Goal: Task Accomplishment & Management: Use online tool/utility

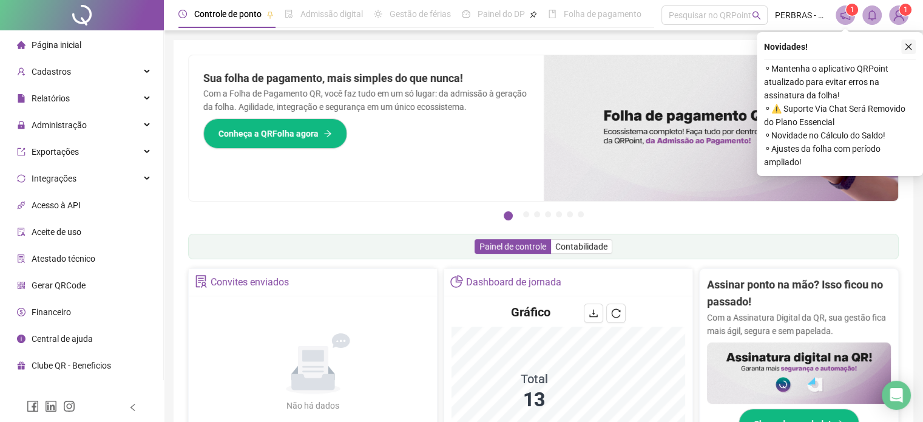
click at [906, 43] on icon "close" at bounding box center [908, 46] width 8 height 8
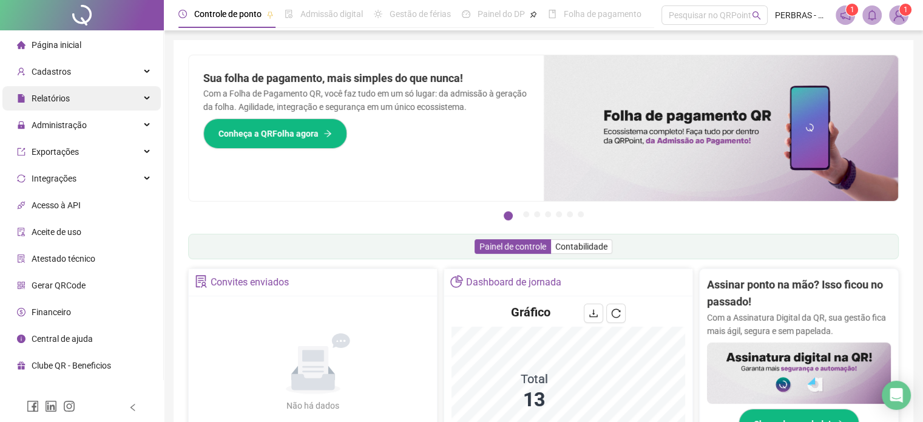
click at [76, 97] on div "Relatórios" at bounding box center [81, 98] width 158 height 24
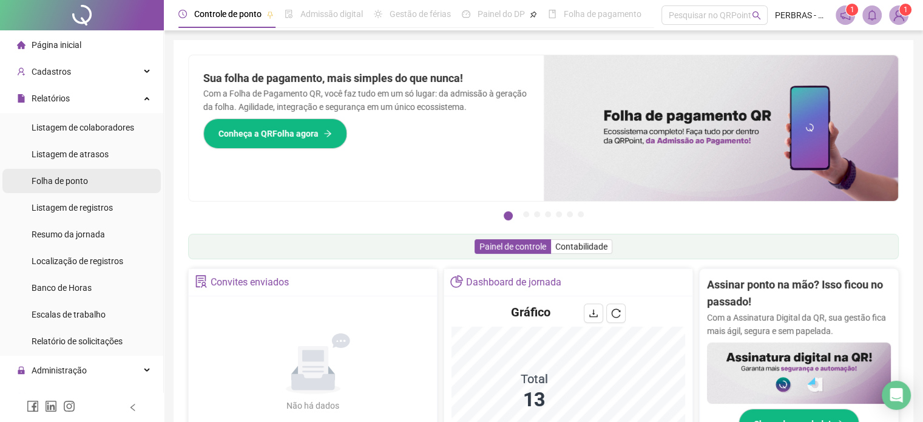
click at [89, 180] on li "Folha de ponto" at bounding box center [81, 181] width 158 height 24
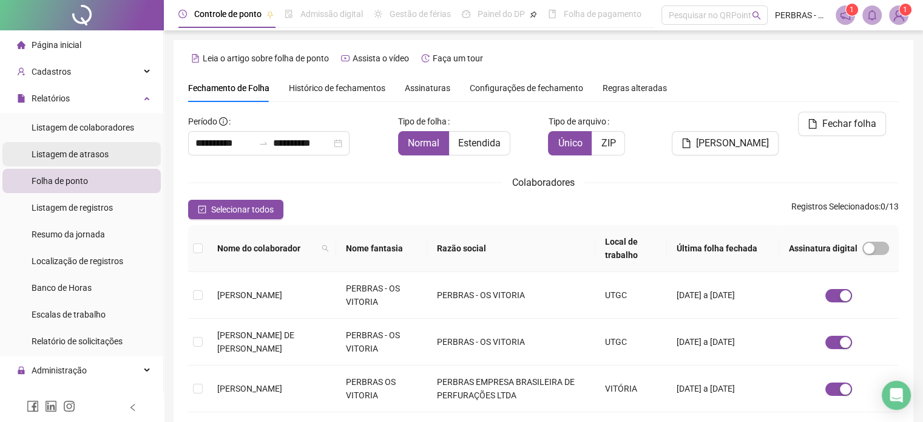
scroll to position [37, 0]
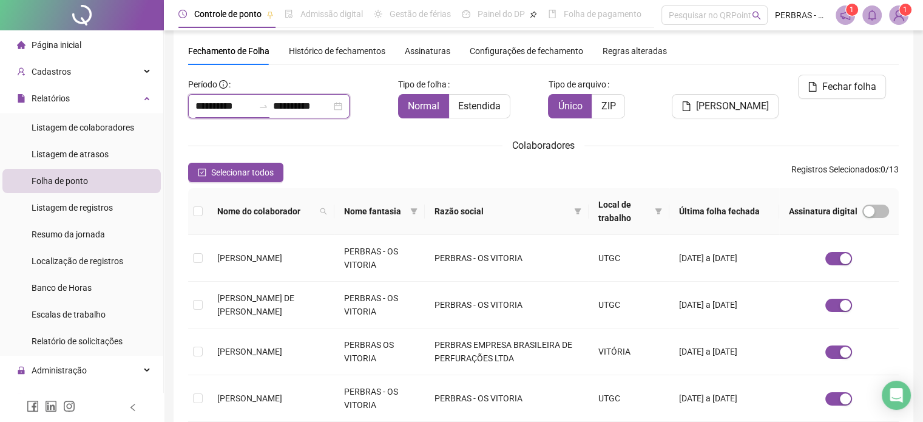
drag, startPoint x: 247, startPoint y: 103, endPoint x: 173, endPoint y: 109, distance: 74.3
click at [173, 109] on div "**********" at bounding box center [542, 379] width 739 height 752
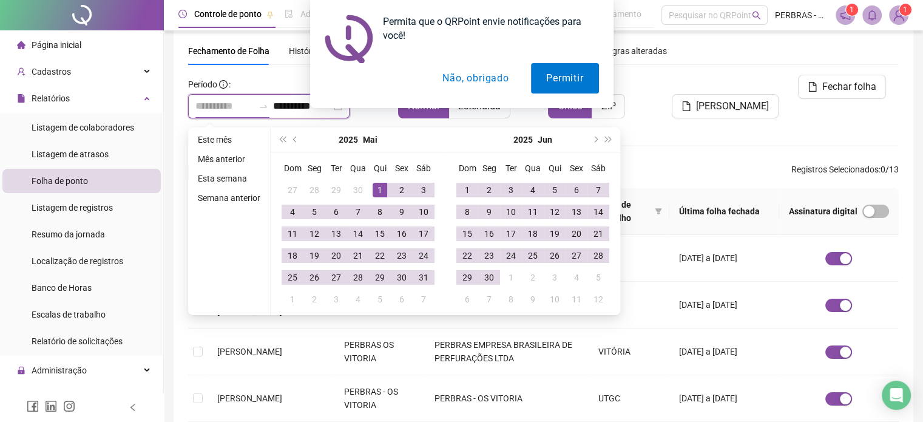
type input "**********"
click at [376, 189] on div "1" at bounding box center [379, 190] width 15 height 15
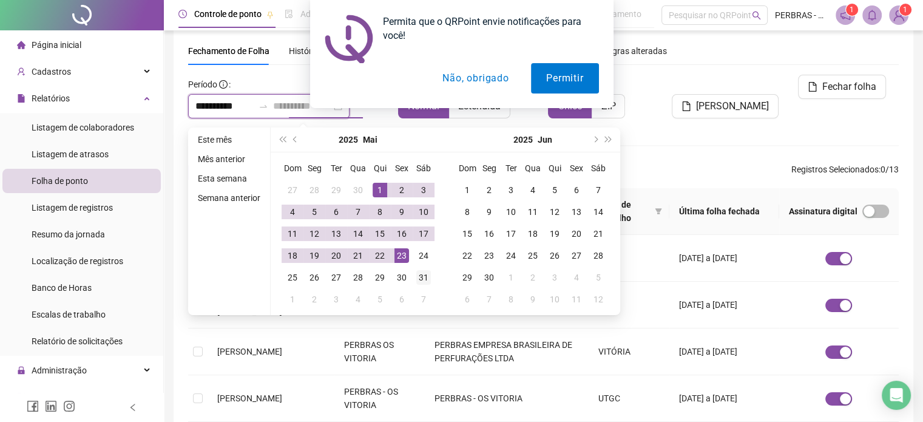
type input "**********"
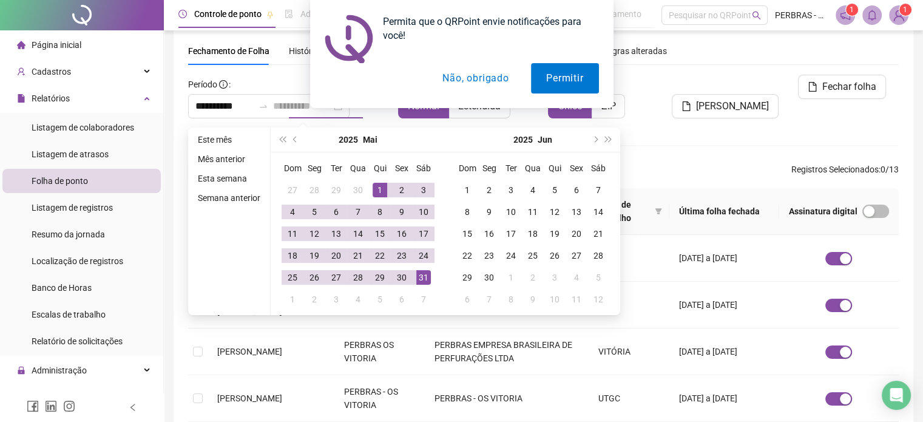
click at [420, 274] on div "31" at bounding box center [423, 277] width 15 height 15
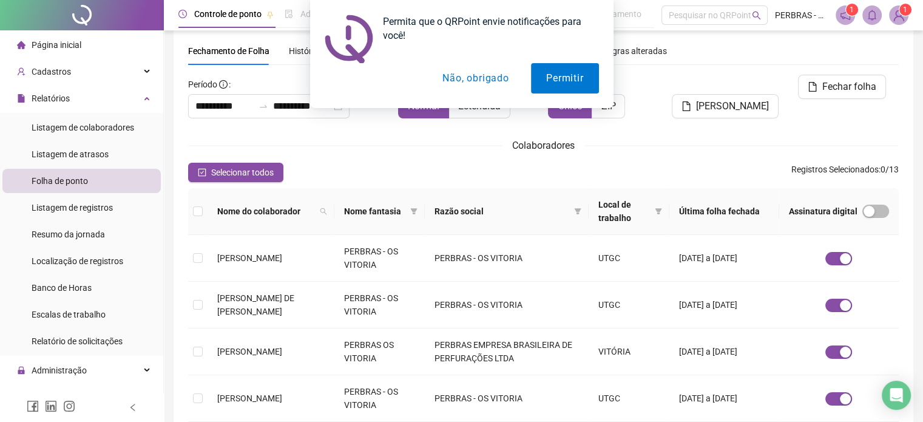
click at [496, 79] on button "Não, obrigado" at bounding box center [475, 78] width 96 height 30
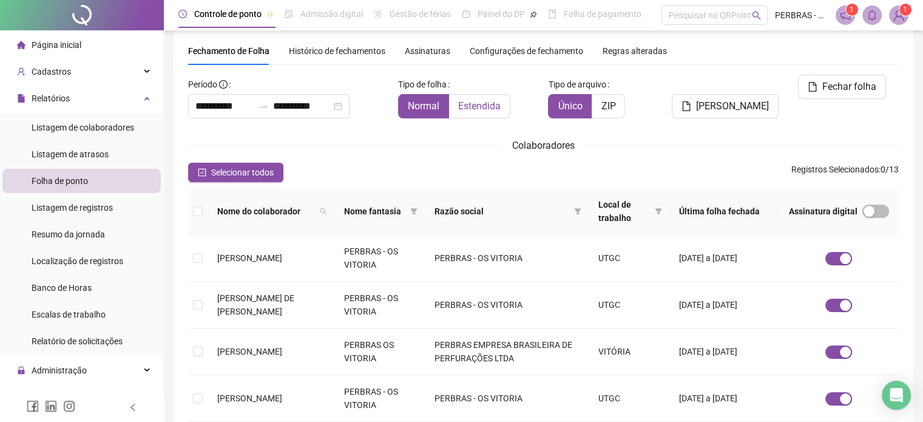
click at [472, 105] on span "Estendida" at bounding box center [479, 106] width 42 height 12
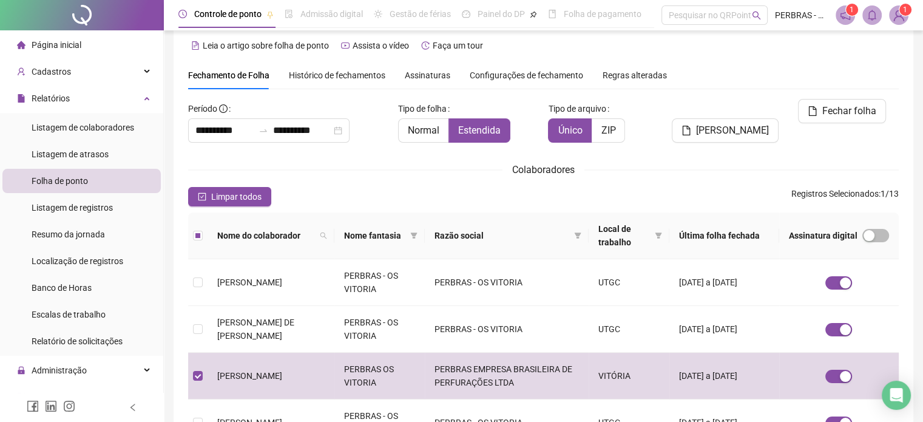
scroll to position [0, 0]
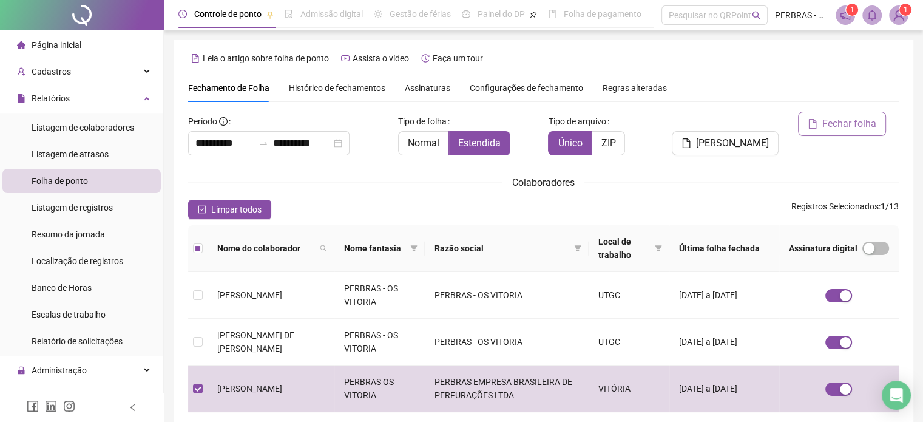
click at [832, 121] on span "Fechar folha" at bounding box center [849, 123] width 54 height 15
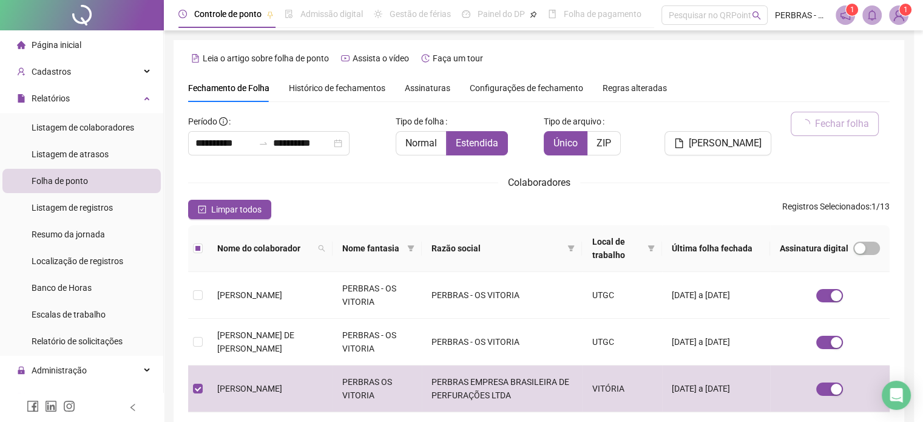
scroll to position [37, 0]
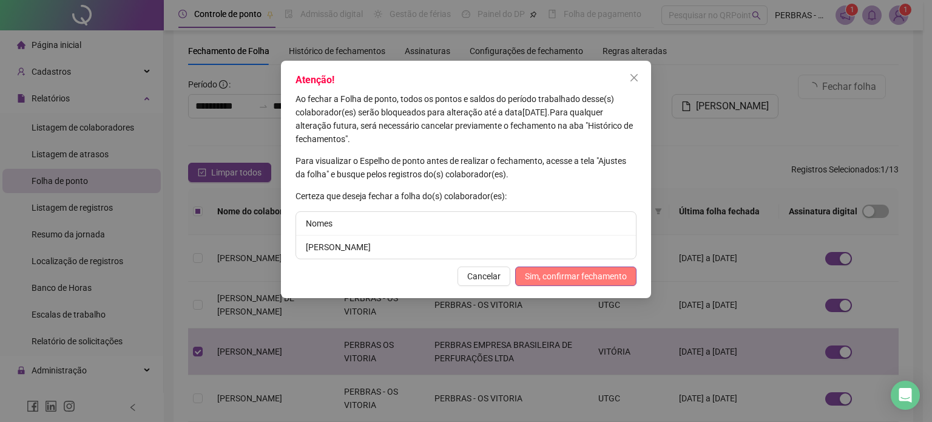
click at [556, 275] on span "Sim, confirmar fechamento" at bounding box center [576, 275] width 102 height 13
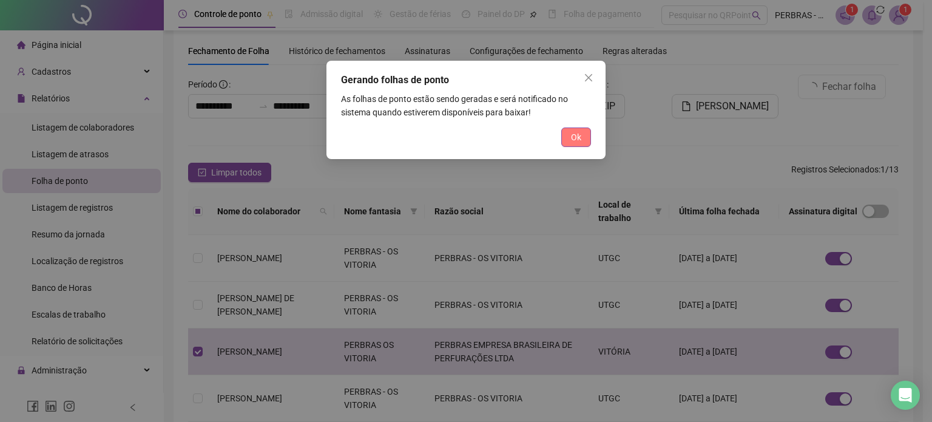
click at [579, 135] on span "Ok" at bounding box center [576, 136] width 10 height 13
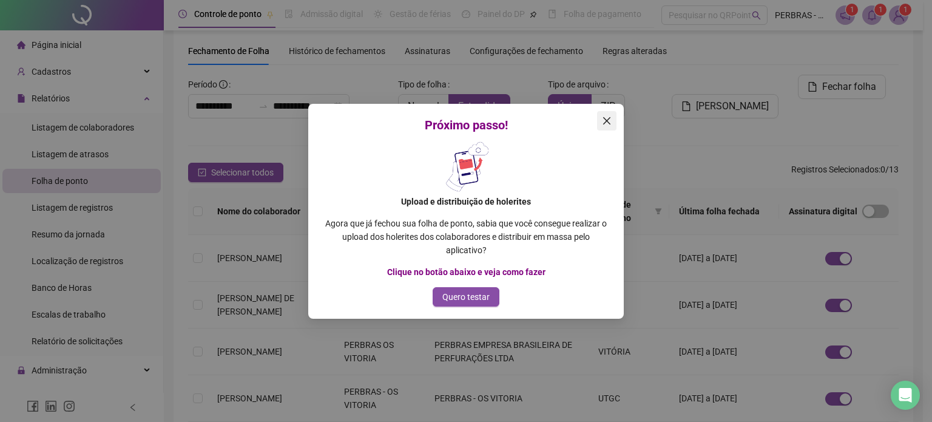
click at [607, 123] on icon "close" at bounding box center [607, 121] width 10 height 10
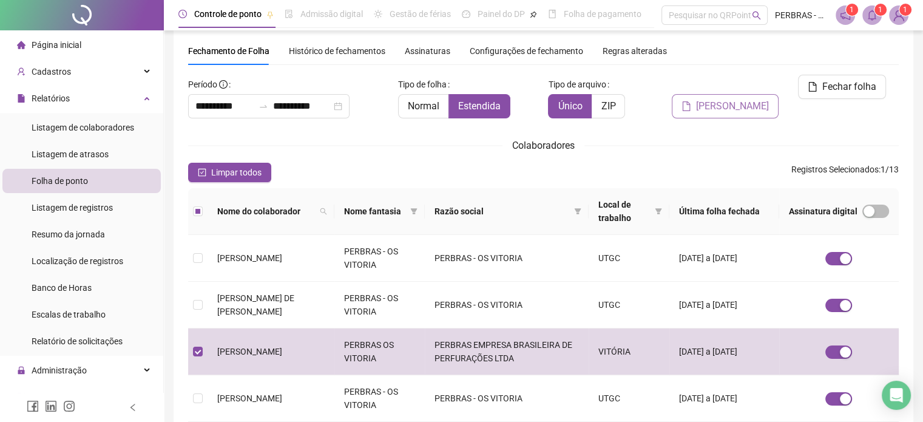
click at [707, 94] on button "[PERSON_NAME]" at bounding box center [724, 106] width 107 height 24
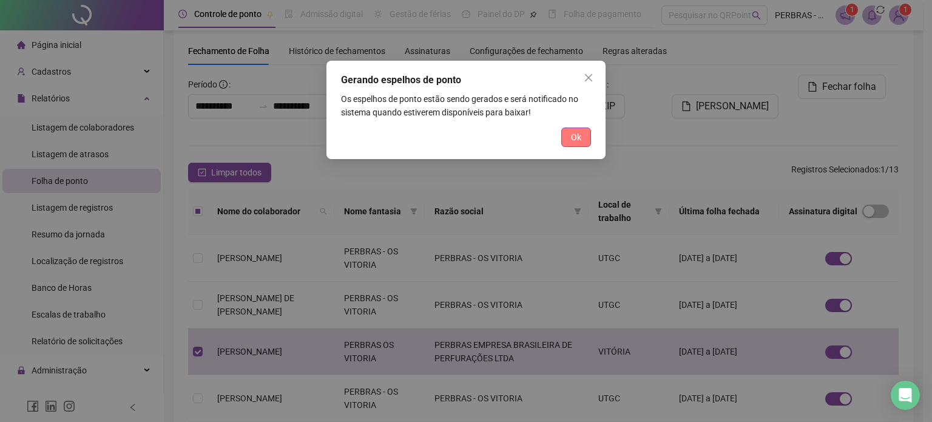
click at [573, 138] on span "Ok" at bounding box center [576, 136] width 10 height 13
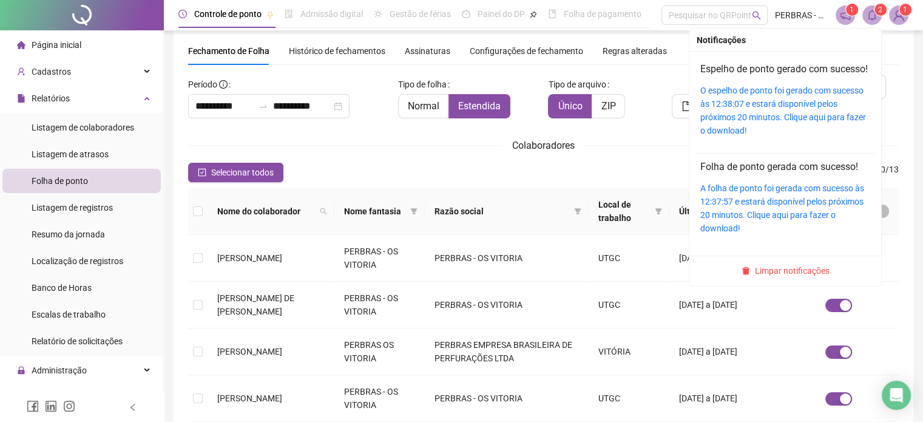
click at [870, 20] on icon "bell" at bounding box center [871, 15] width 11 height 11
click at [774, 229] on link "A folha de ponto foi gerada com sucesso às 12:37:57 e estará disponível pelos p…" at bounding box center [782, 208] width 164 height 50
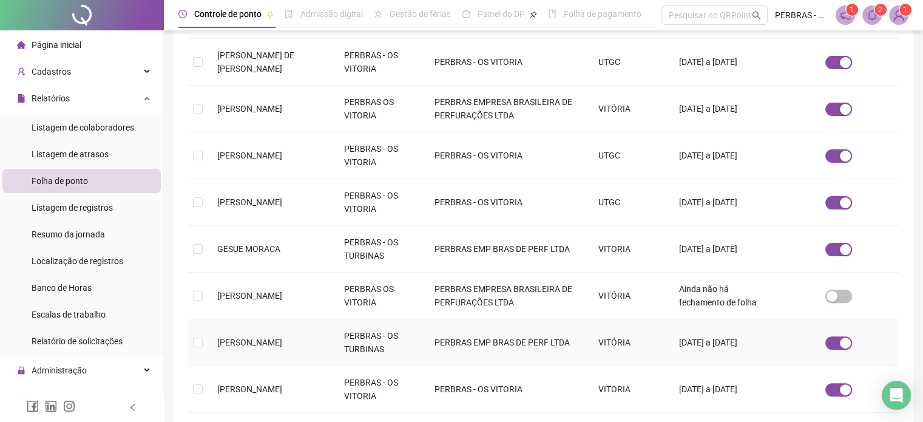
scroll to position [401, 0]
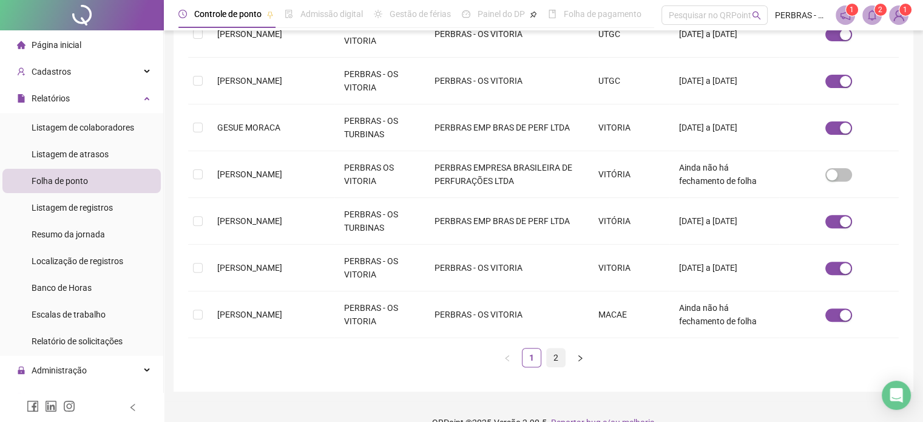
click at [558, 357] on link "2" at bounding box center [556, 357] width 18 height 18
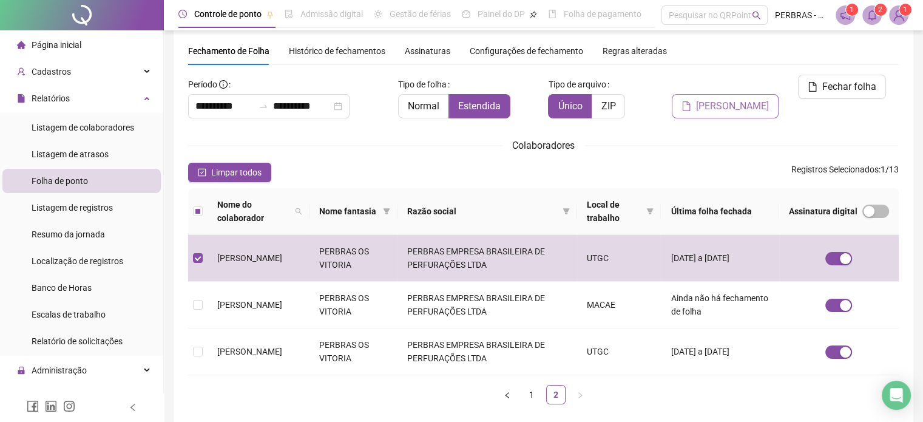
click at [746, 99] on span "[PERSON_NAME]" at bounding box center [732, 106] width 73 height 15
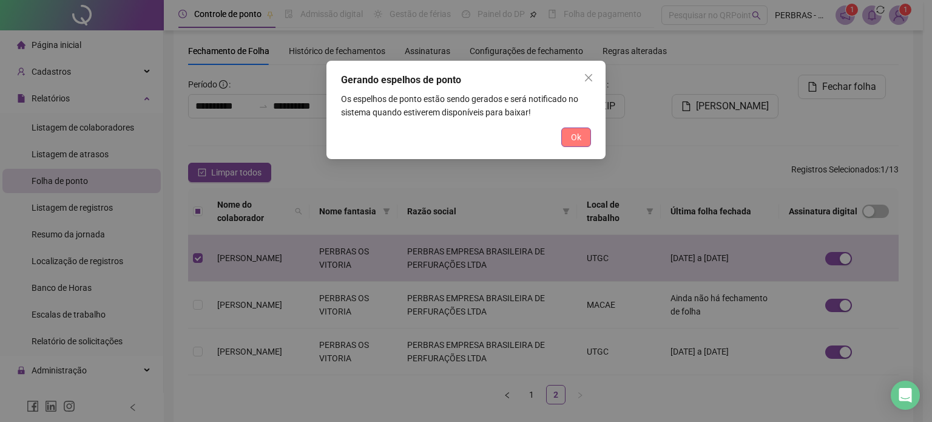
click at [575, 144] on button "Ok" at bounding box center [576, 136] width 30 height 19
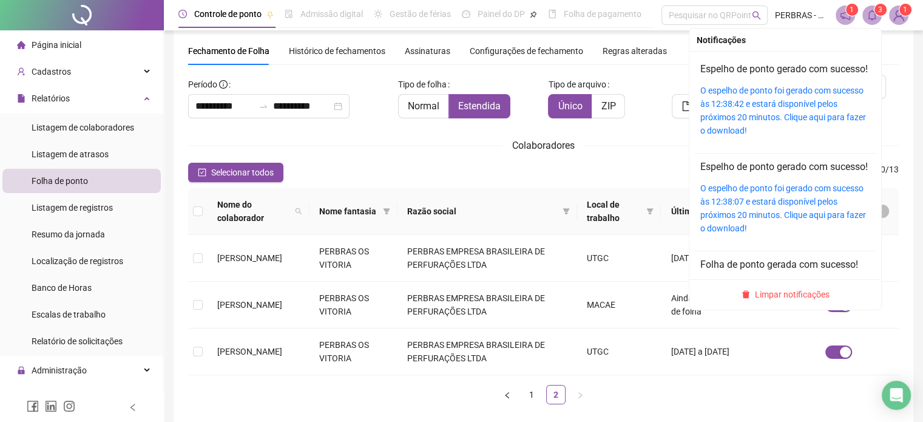
click at [866, 17] on icon "bell" at bounding box center [871, 15] width 11 height 11
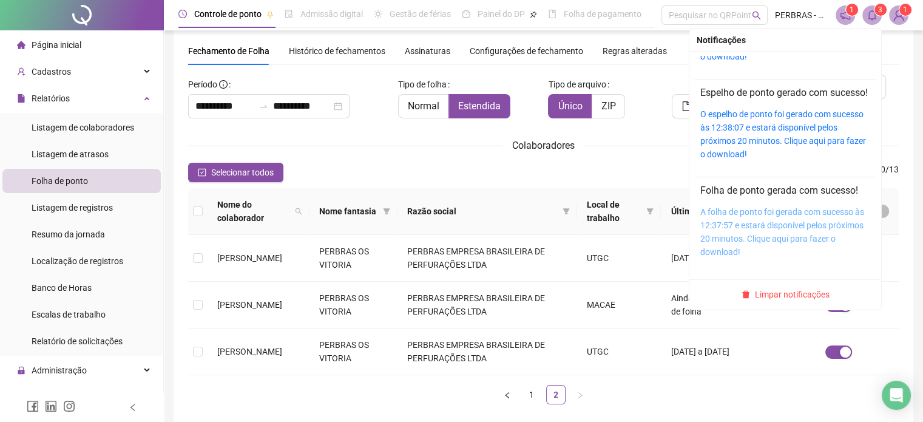
click at [759, 228] on link "A folha de ponto foi gerada com sucesso às 12:37:57 e estará disponível pelos p…" at bounding box center [782, 232] width 164 height 50
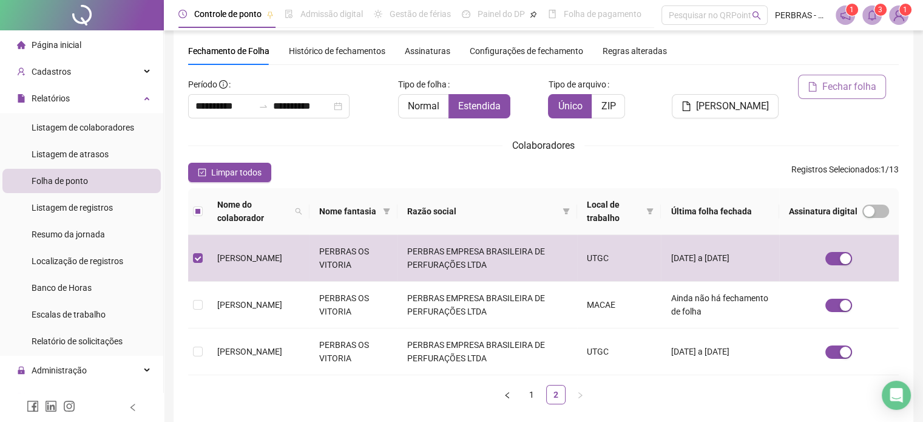
click at [816, 88] on icon "file" at bounding box center [813, 87] width 8 height 10
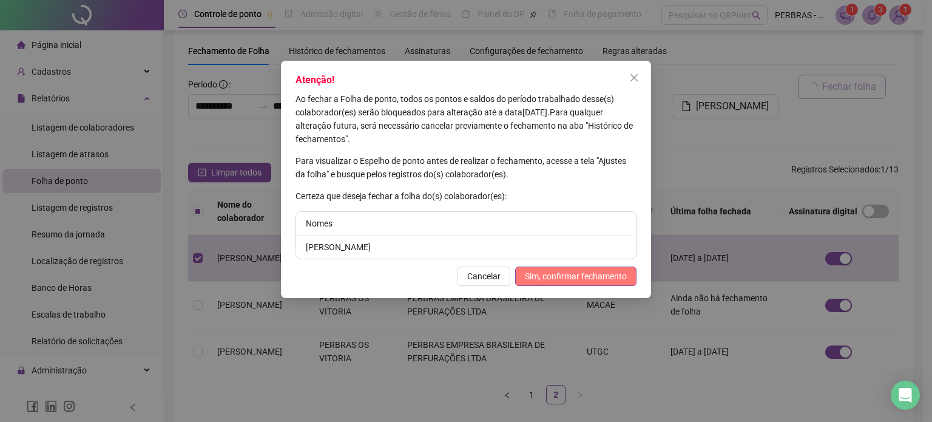
click at [567, 277] on span "Sim, confirmar fechamento" at bounding box center [576, 275] width 102 height 13
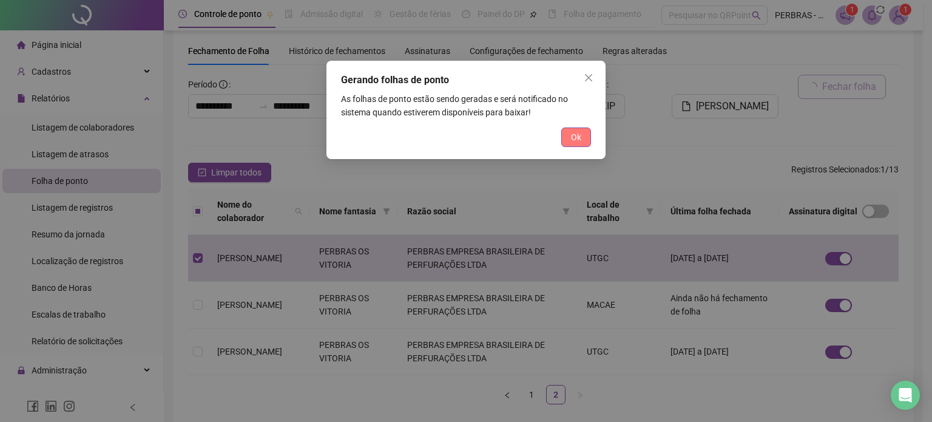
click at [580, 130] on button "Ok" at bounding box center [576, 136] width 30 height 19
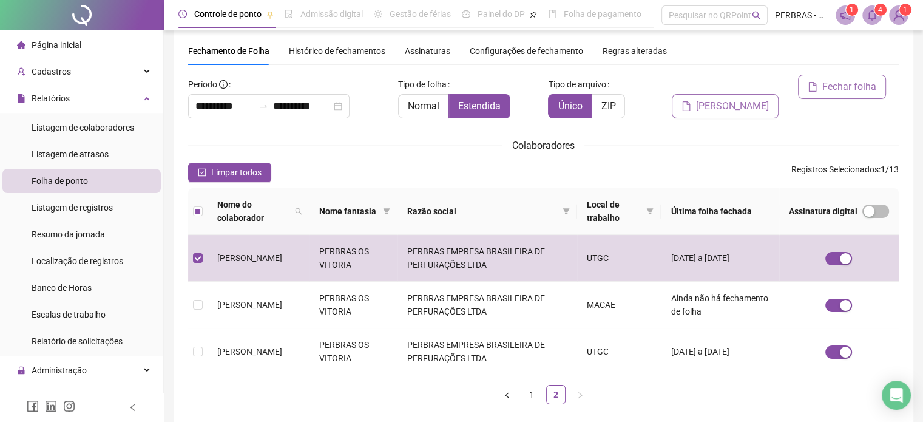
click at [742, 99] on span "[PERSON_NAME]" at bounding box center [732, 106] width 73 height 15
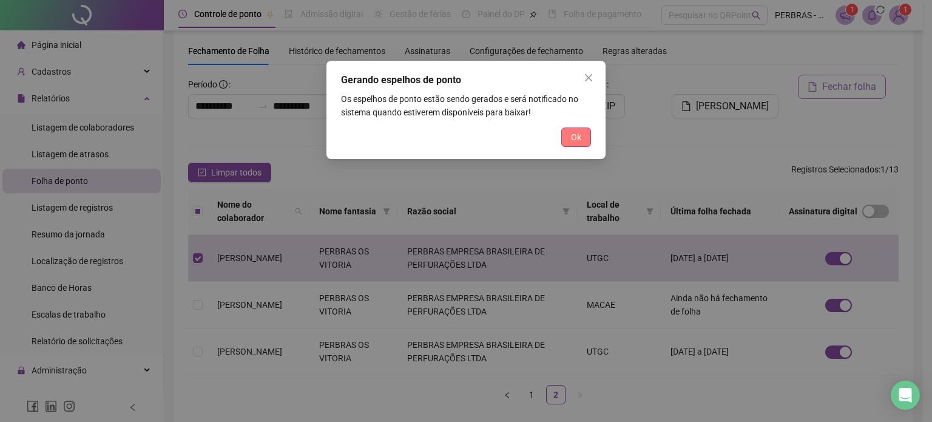
click at [575, 132] on span "Ok" at bounding box center [576, 136] width 10 height 13
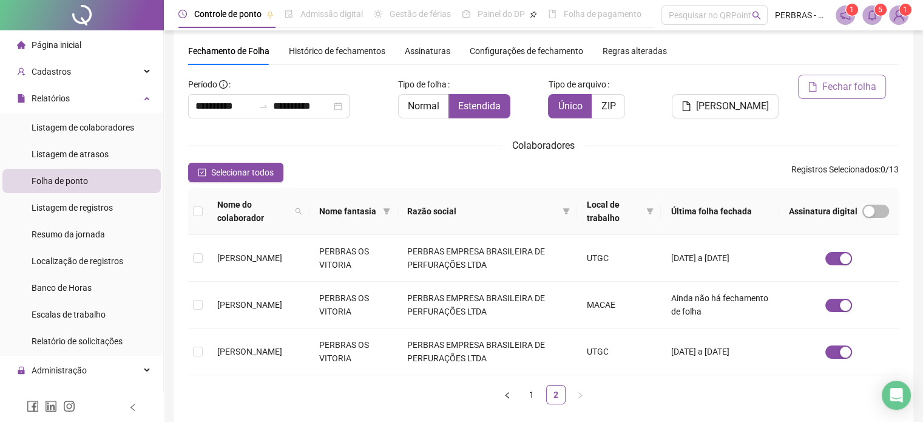
click at [871, 16] on icon "bell" at bounding box center [871, 15] width 11 height 11
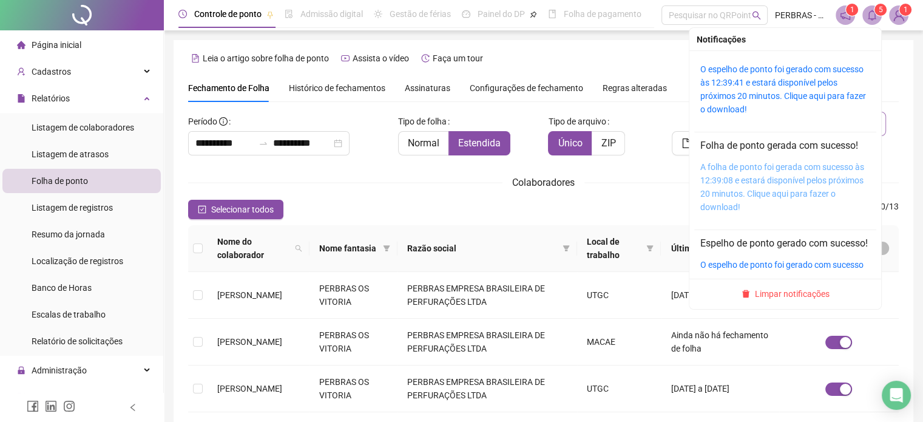
scroll to position [0, 0]
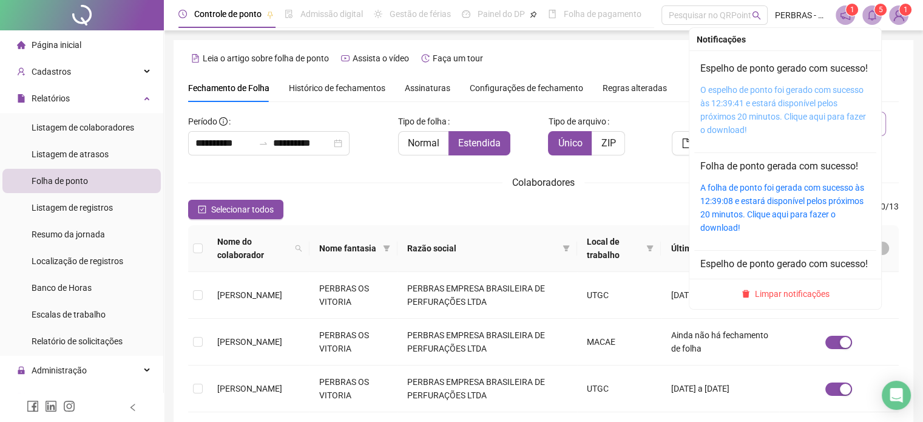
click at [750, 118] on link "O espelho de ponto foi gerado com sucesso às 12:39:41 e estará disponível pelos…" at bounding box center [783, 110] width 166 height 50
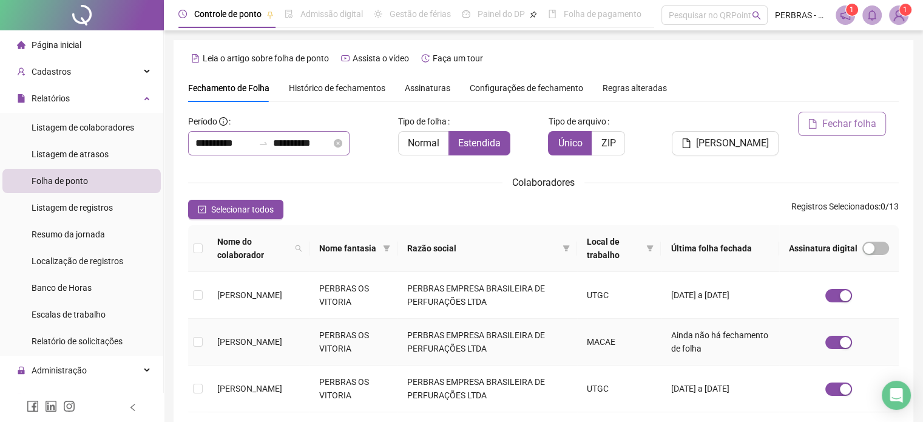
scroll to position [37, 0]
